Goal: Task Accomplishment & Management: Complete application form

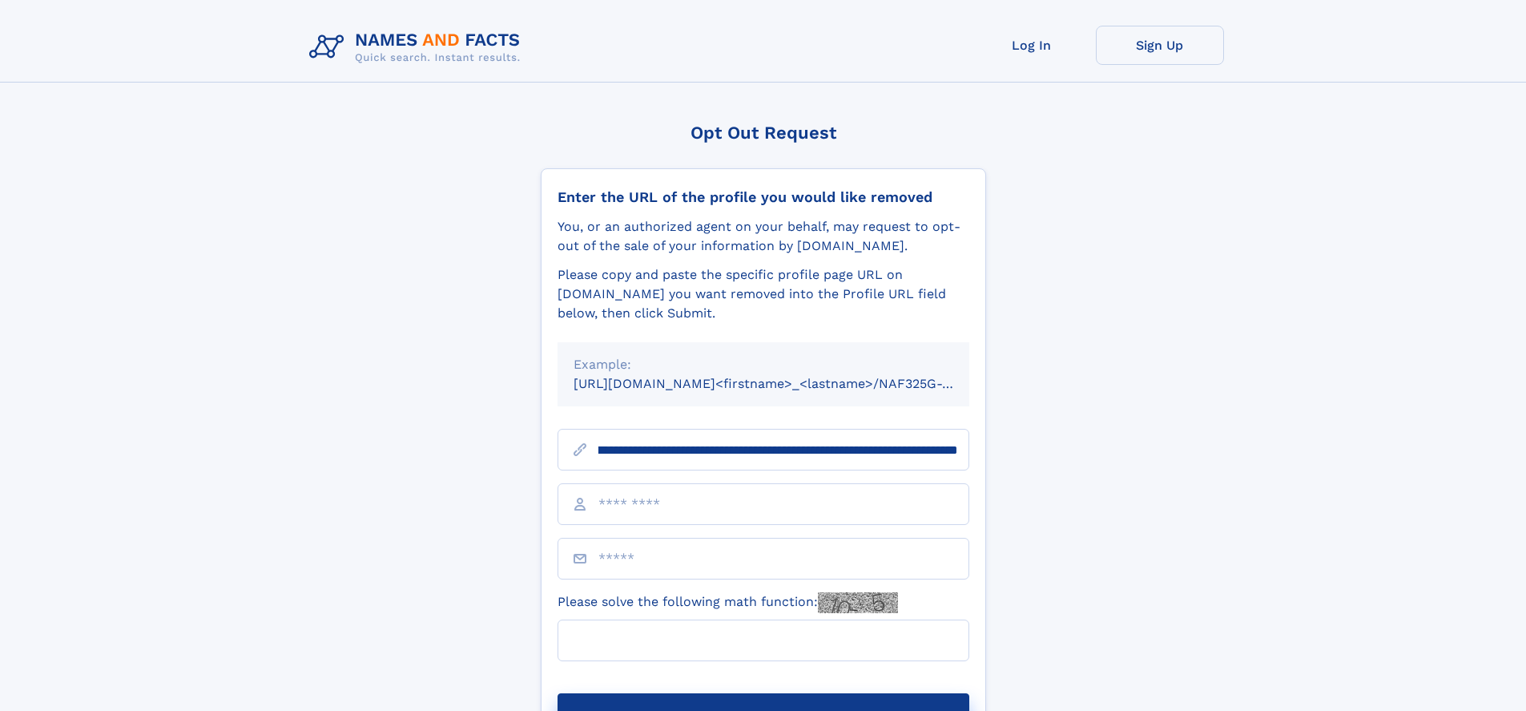
scroll to position [0, 173]
type input "**********"
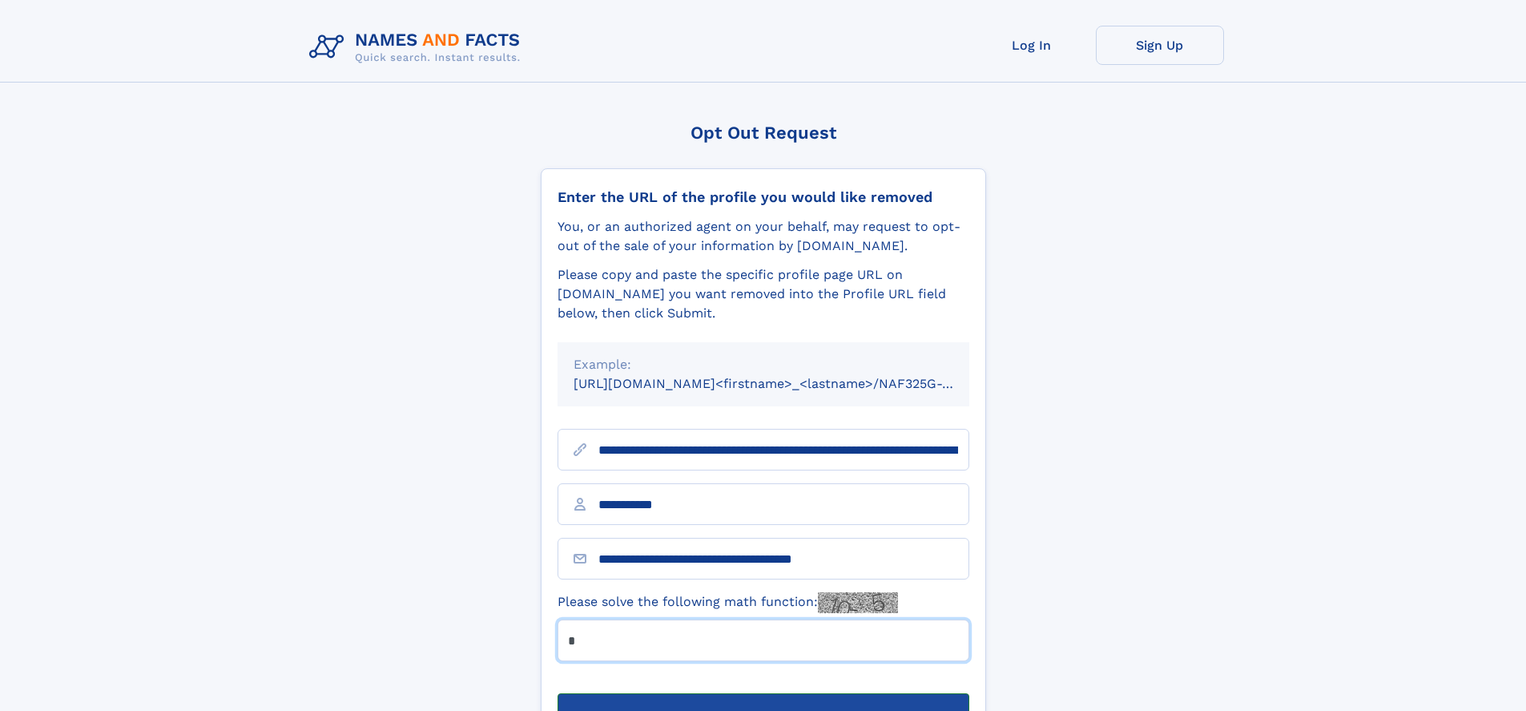
type input "*"
click at [763, 693] on button "Submit Opt Out Request" at bounding box center [764, 718] width 412 height 51
